Goal: Information Seeking & Learning: Learn about a topic

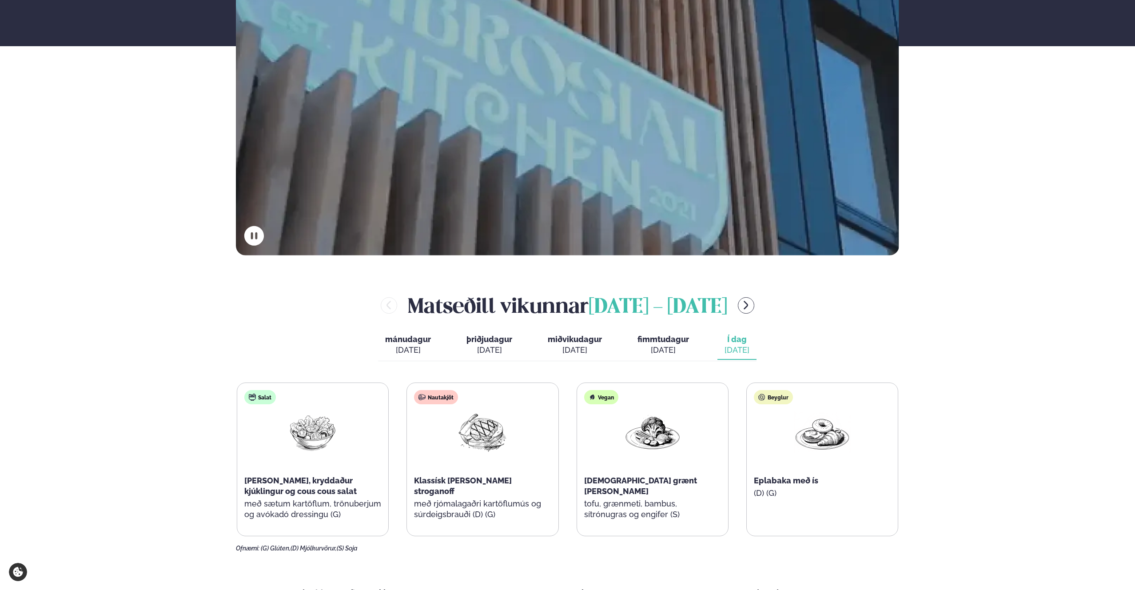
scroll to position [264, 0]
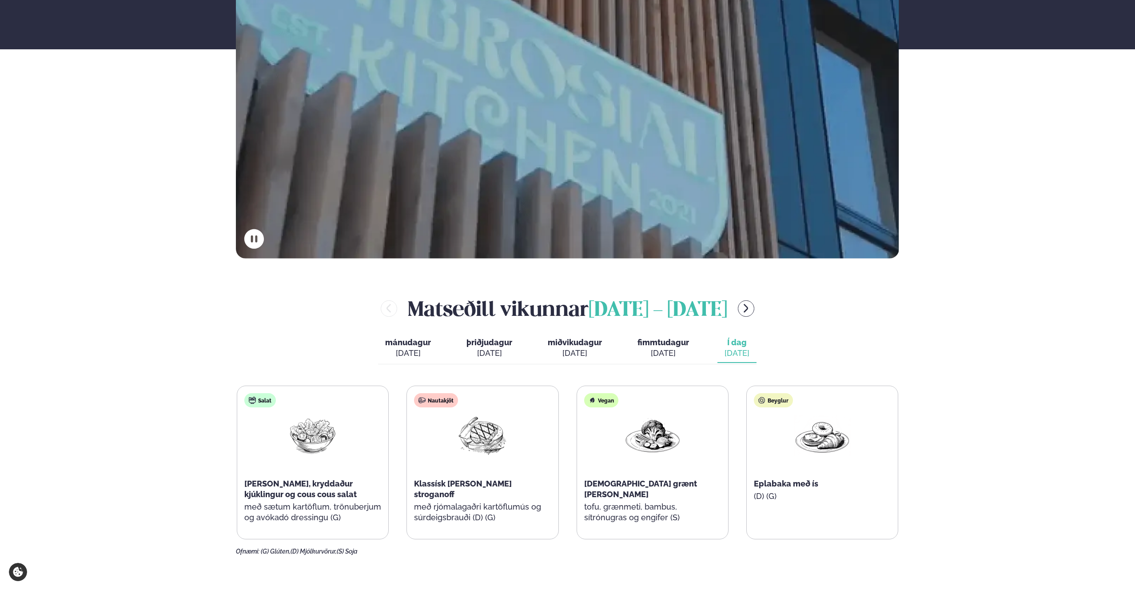
click at [746, 307] on button "menu-btn-right" at bounding box center [746, 308] width 16 height 16
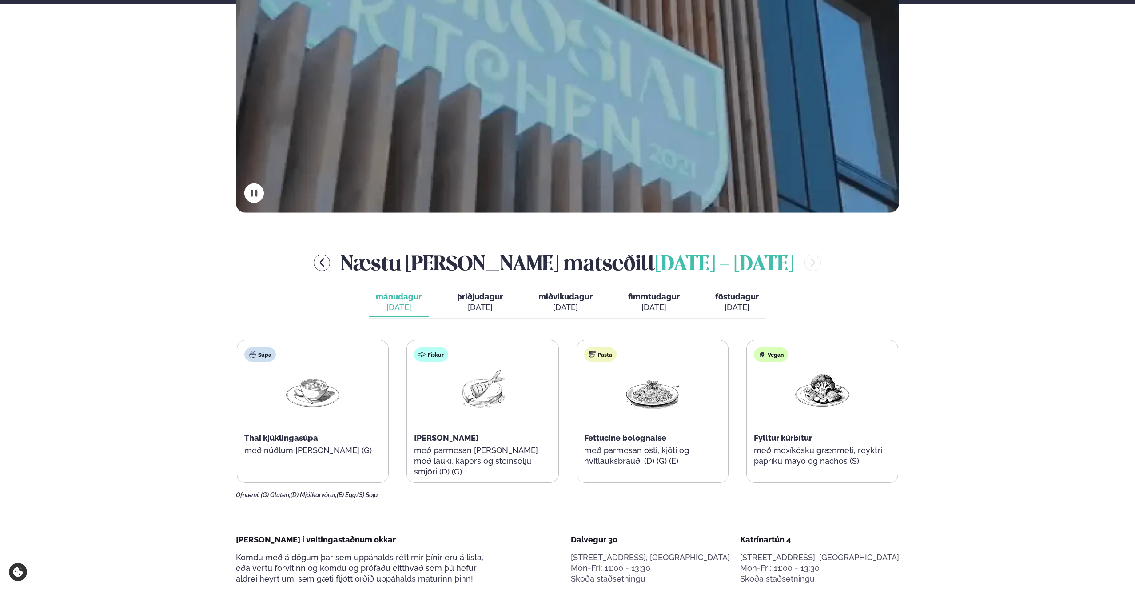
scroll to position [320, 0]
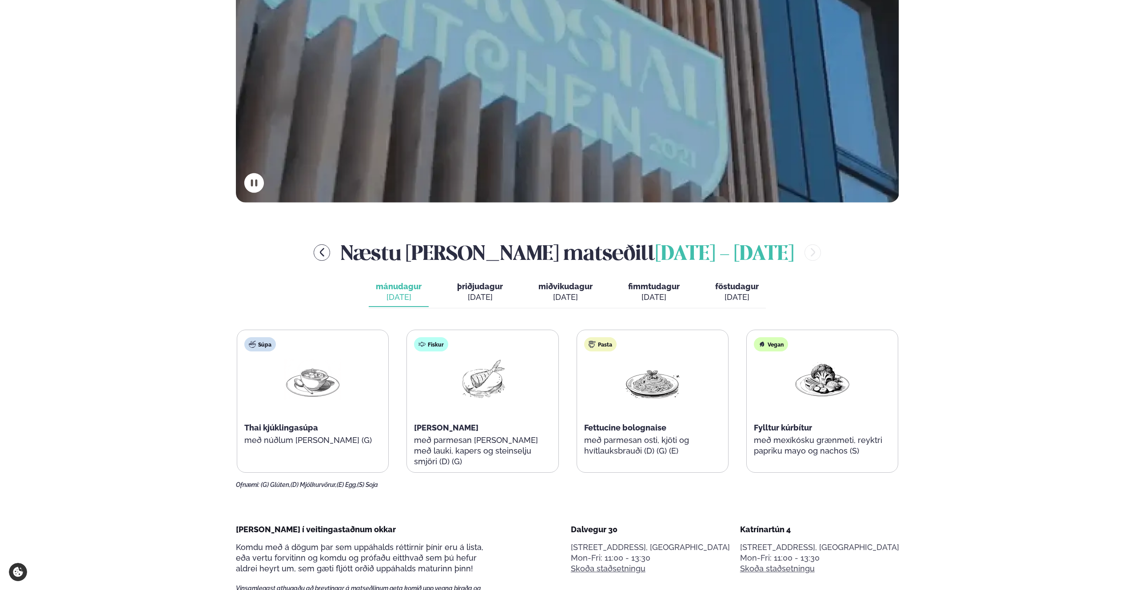
drag, startPoint x: 484, startPoint y: 292, endPoint x: 493, endPoint y: 309, distance: 18.9
click at [484, 292] on div "[DATE]" at bounding box center [480, 297] width 46 height 11
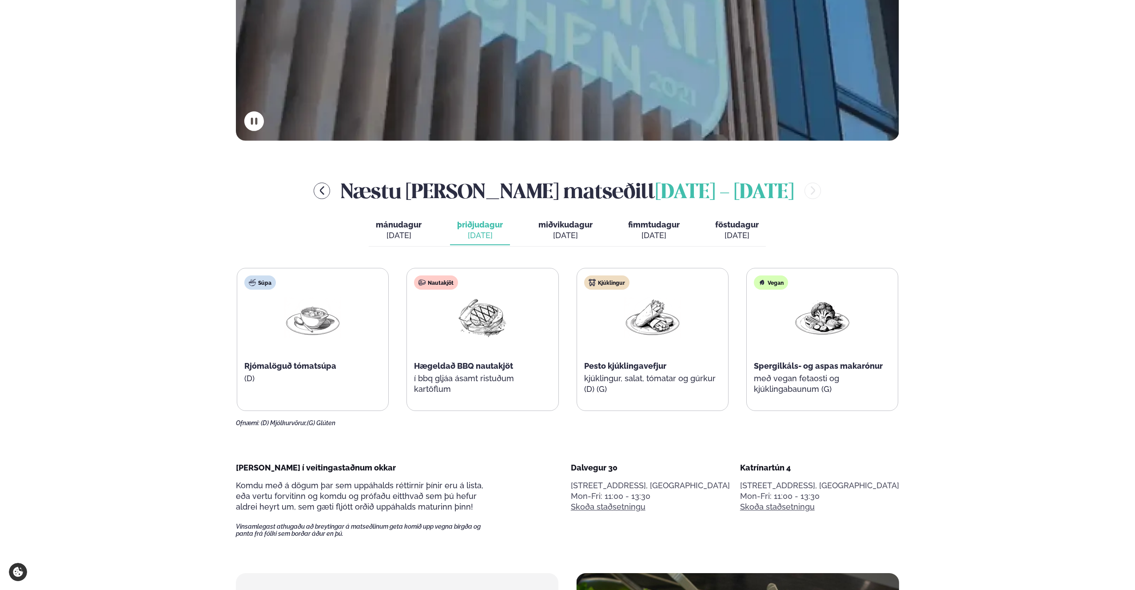
scroll to position [384, 0]
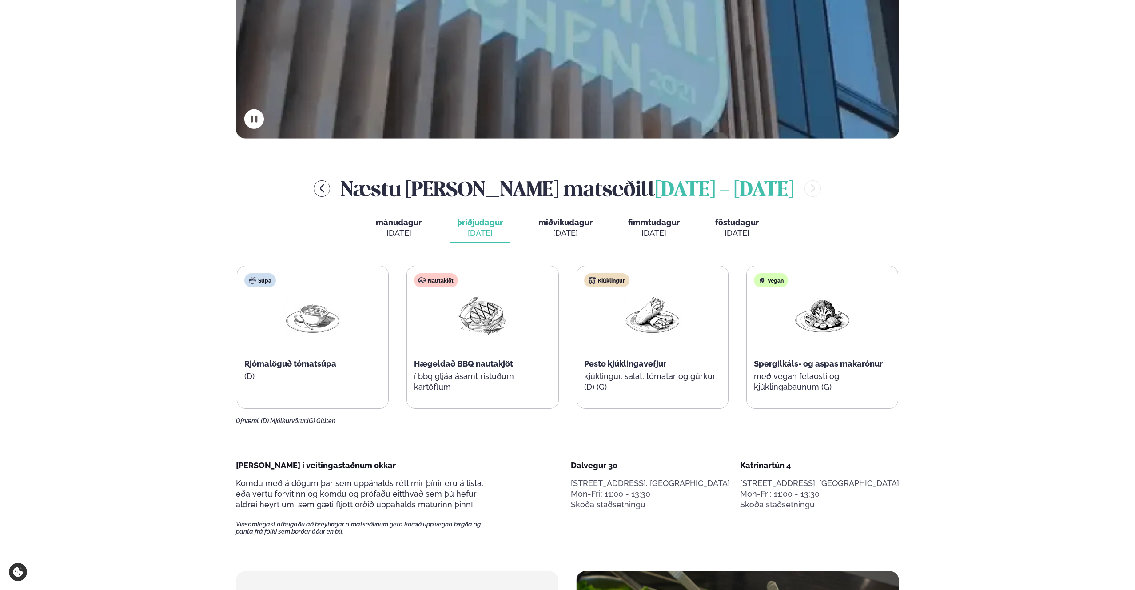
click at [626, 363] on span "Pesto kjúklingavefjur" at bounding box center [625, 363] width 82 height 9
click at [612, 282] on div "Kjúklingur" at bounding box center [606, 280] width 45 height 14
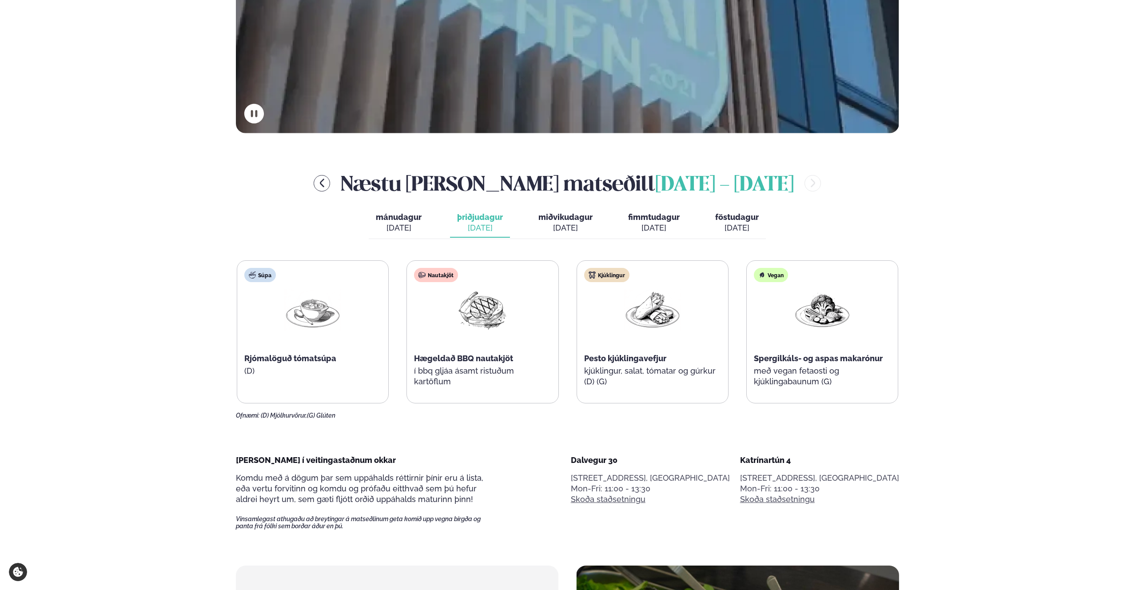
scroll to position [391, 0]
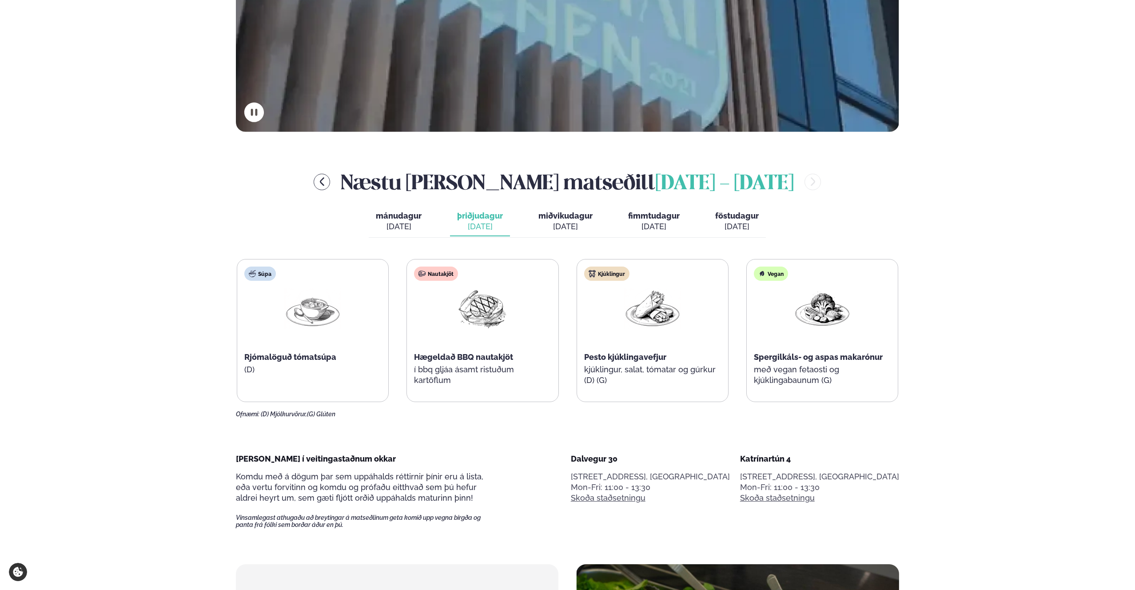
click at [627, 225] on button "fimmtudagur fim. [DATE]" at bounding box center [654, 221] width 66 height 29
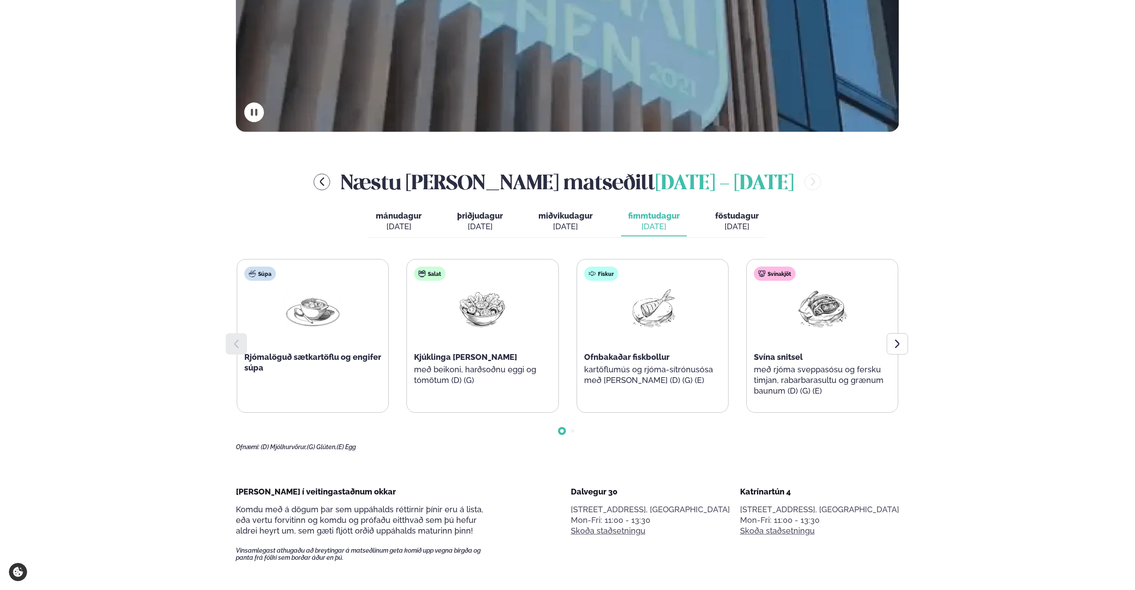
click at [592, 359] on span "Ofnbakaðar fiskbollur" at bounding box center [626, 356] width 85 height 9
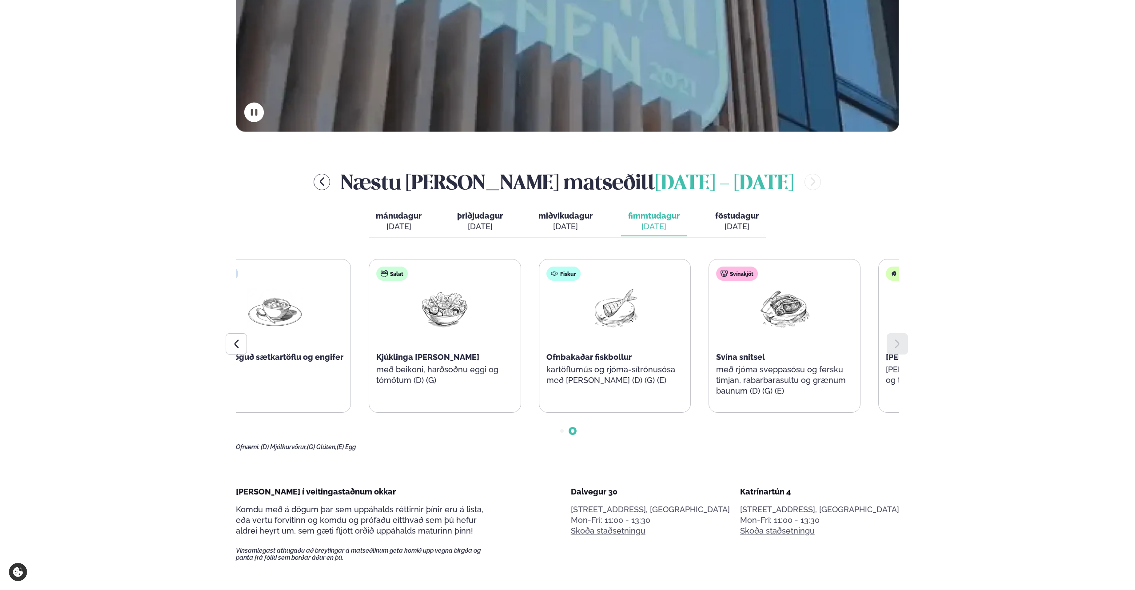
click at [591, 359] on span "Ofnbakaðar fiskbollur" at bounding box center [588, 356] width 85 height 9
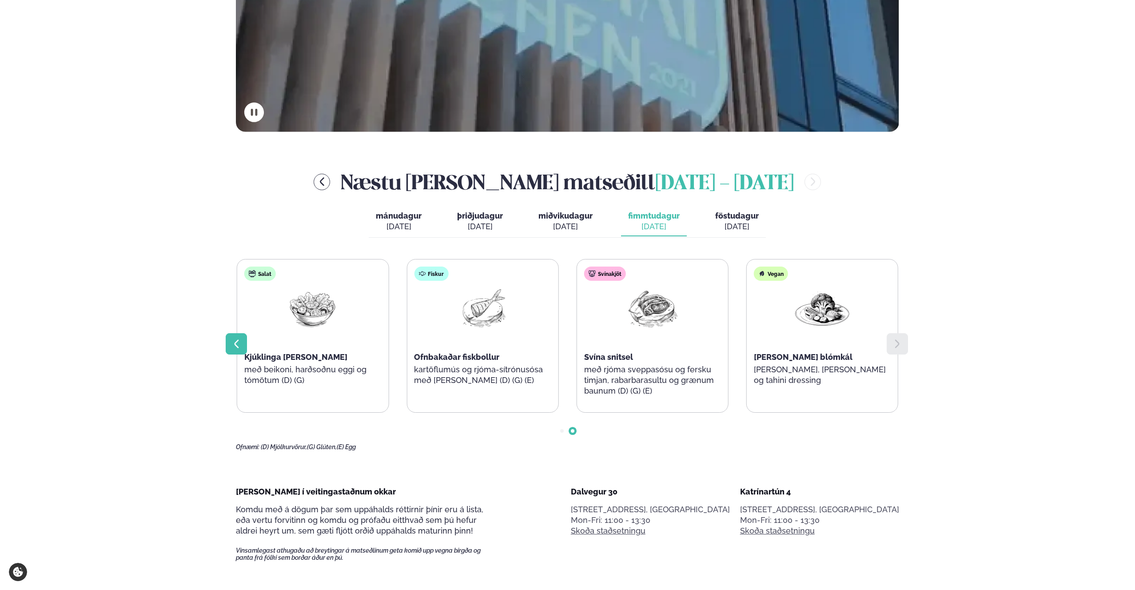
click at [240, 342] on icon at bounding box center [236, 343] width 11 height 11
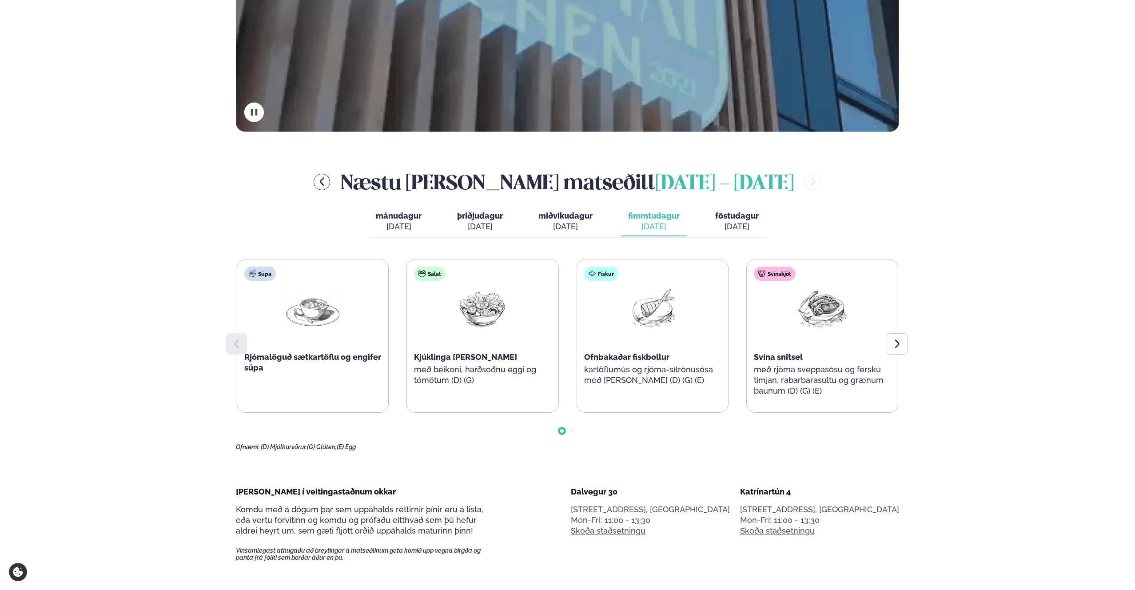
click at [481, 213] on span "þriðjudagur" at bounding box center [480, 215] width 46 height 9
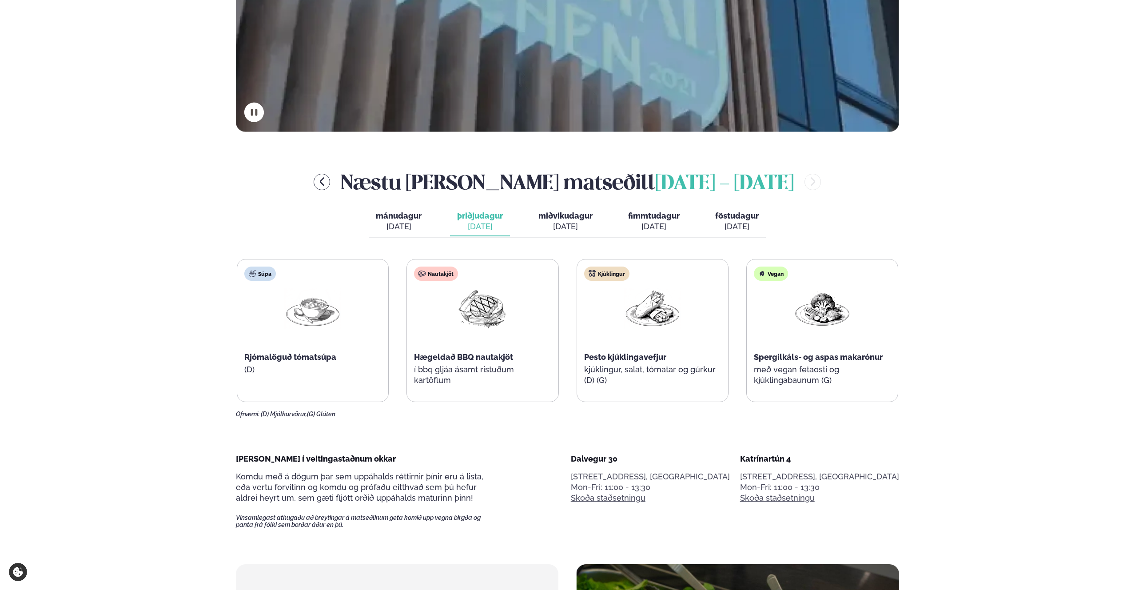
drag, startPoint x: 627, startPoint y: 220, endPoint x: 668, endPoint y: 233, distance: 42.3
click at [627, 220] on button "fimmtudagur fim. [DATE]" at bounding box center [654, 221] width 66 height 29
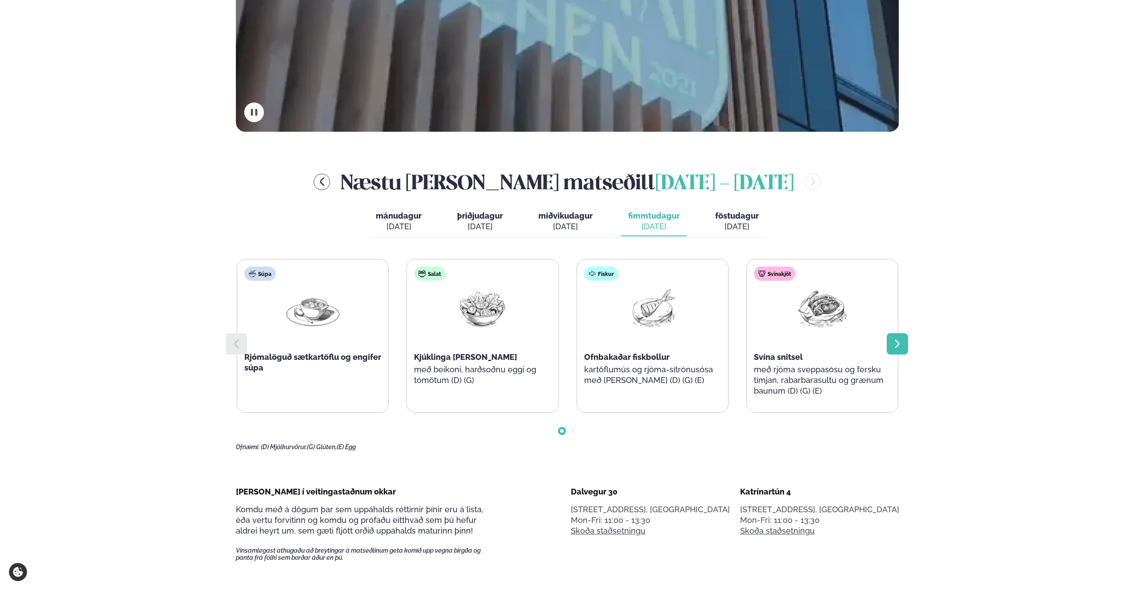
click at [899, 346] on icon at bounding box center [897, 343] width 11 height 11
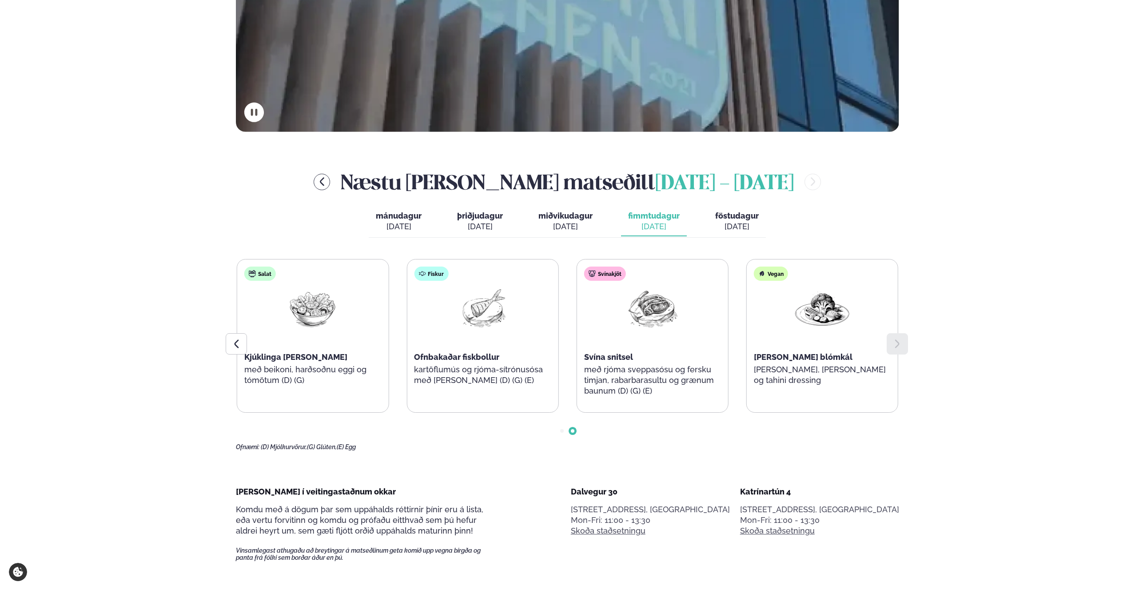
click at [464, 223] on div "[DATE]" at bounding box center [480, 226] width 46 height 11
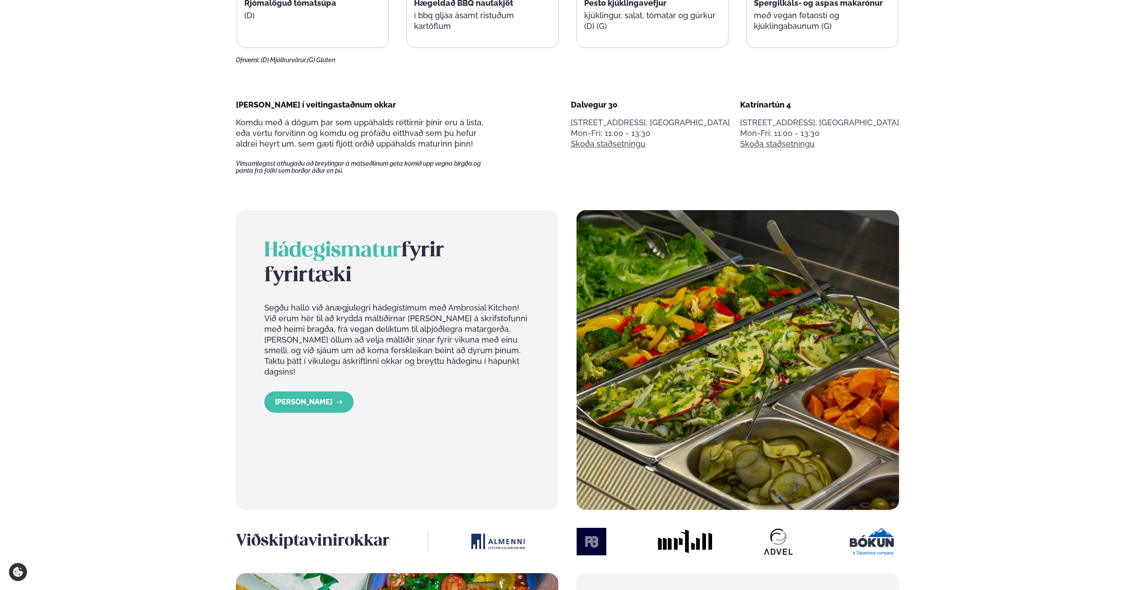
scroll to position [767, 0]
